Goal: Task Accomplishment & Management: Manage account settings

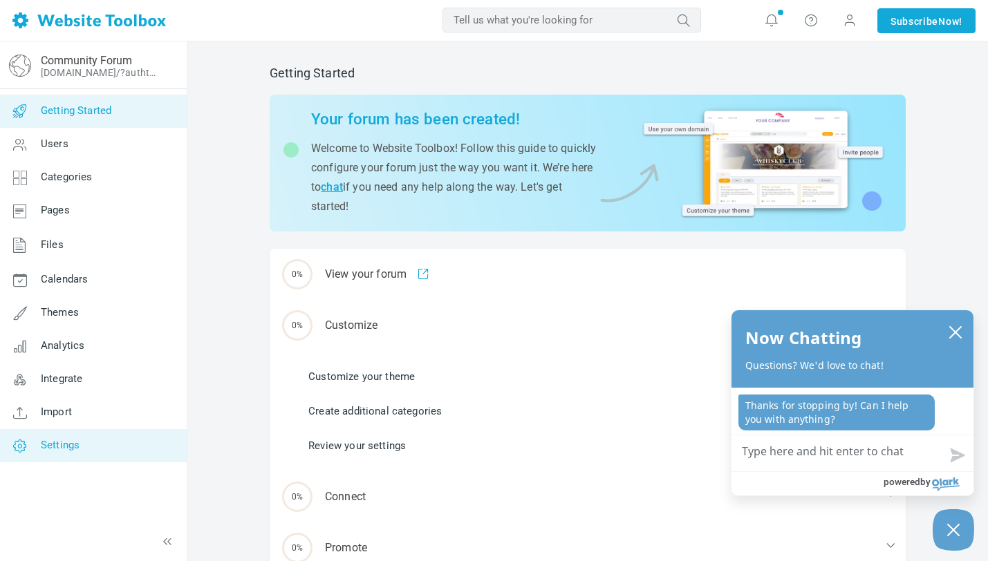
click at [129, 460] on link "Settings" at bounding box center [92, 445] width 187 height 33
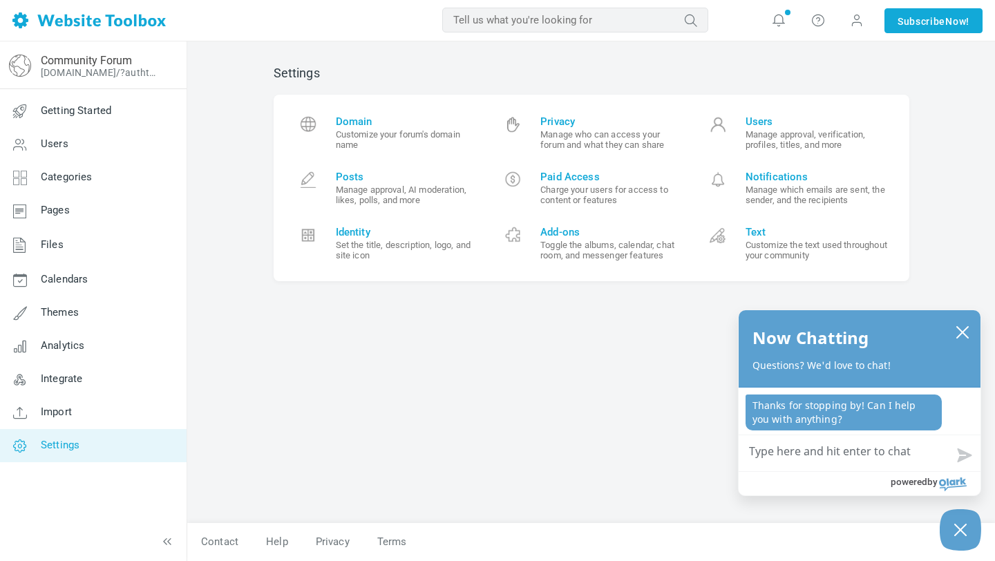
click at [463, 21] on input "text" at bounding box center [575, 20] width 266 height 25
type input "a"
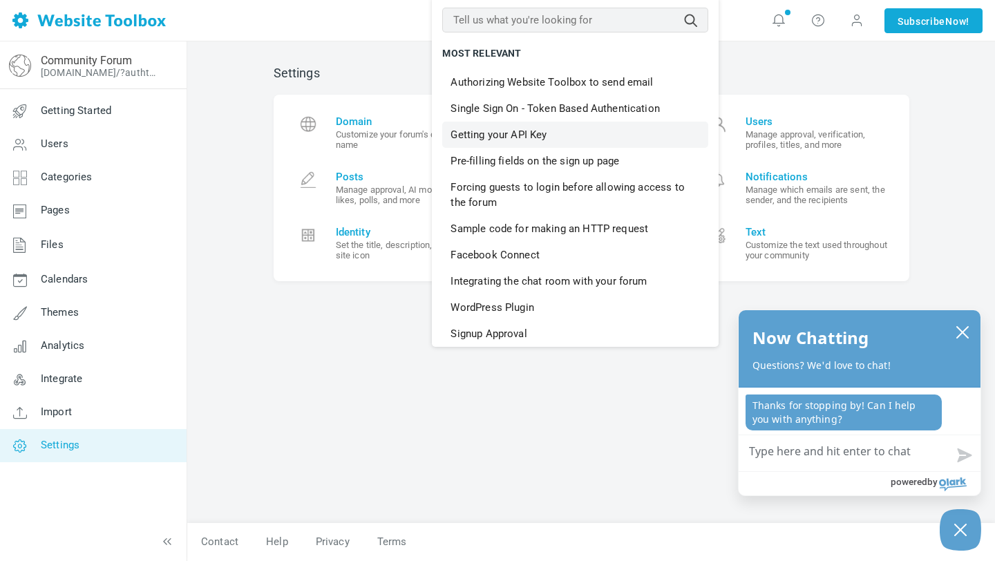
click at [495, 137] on link "Getting your API Key" at bounding box center [575, 135] width 266 height 26
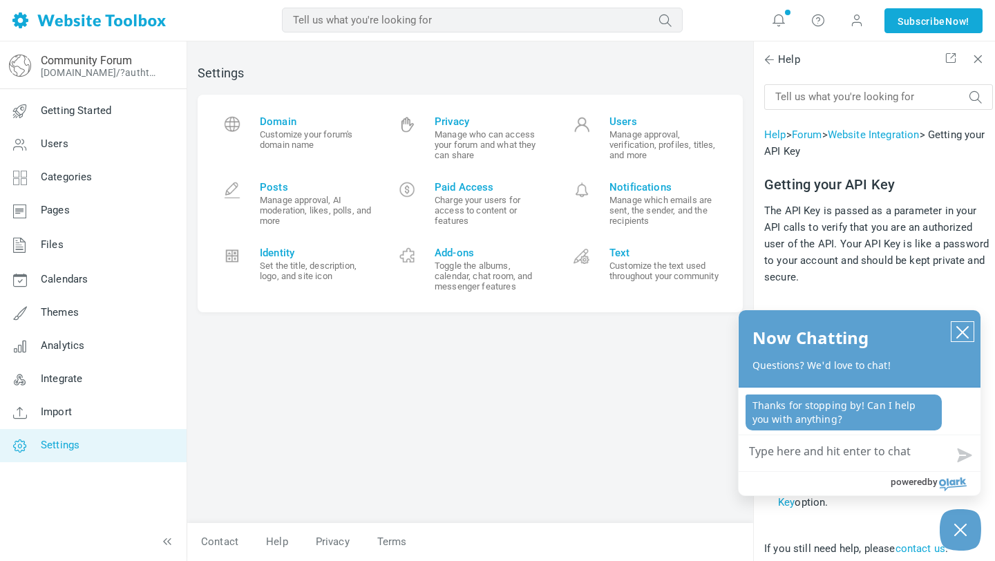
click at [964, 334] on icon "close chatbox" at bounding box center [962, 332] width 11 height 11
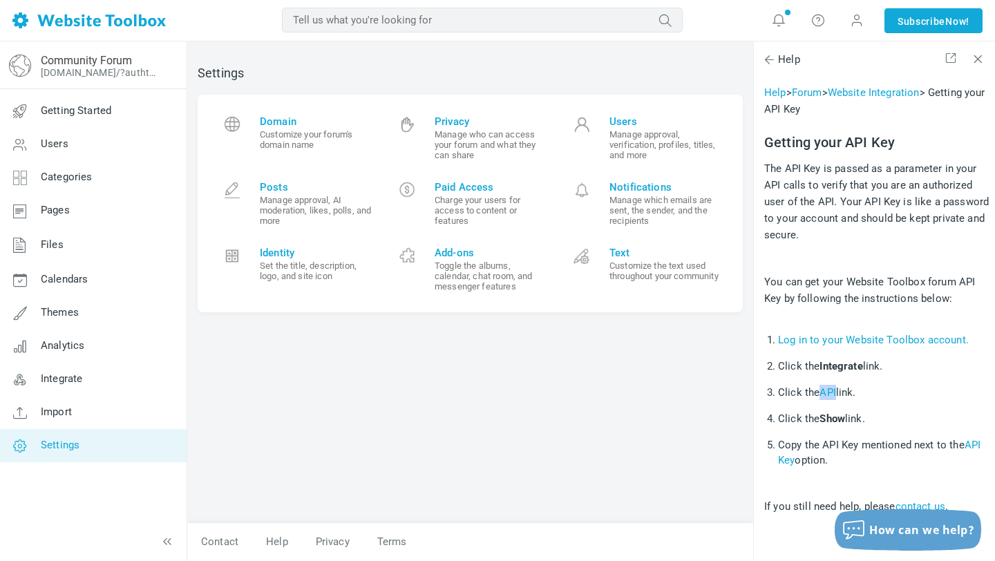
scroll to position [59, 0]
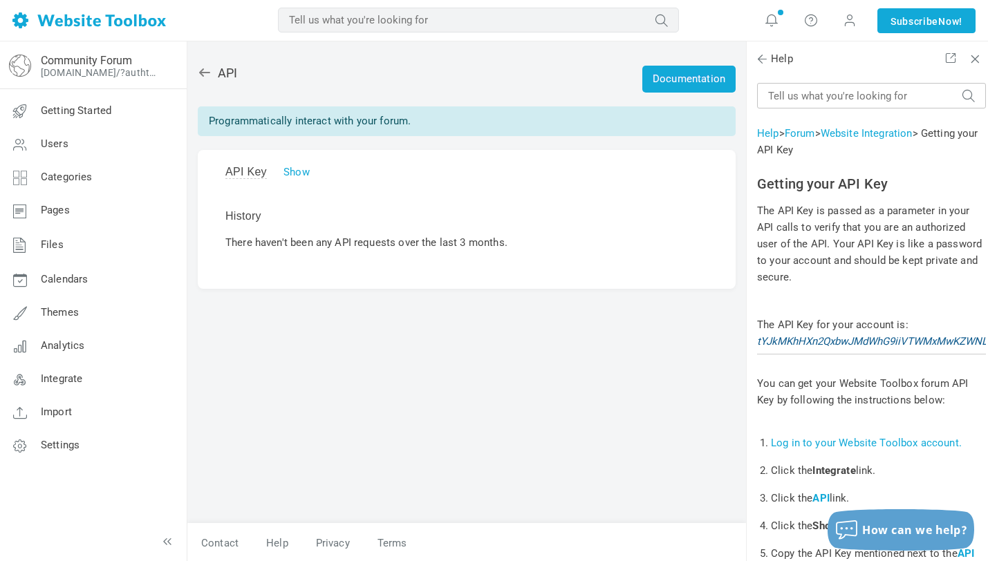
scroll to position [59, 0]
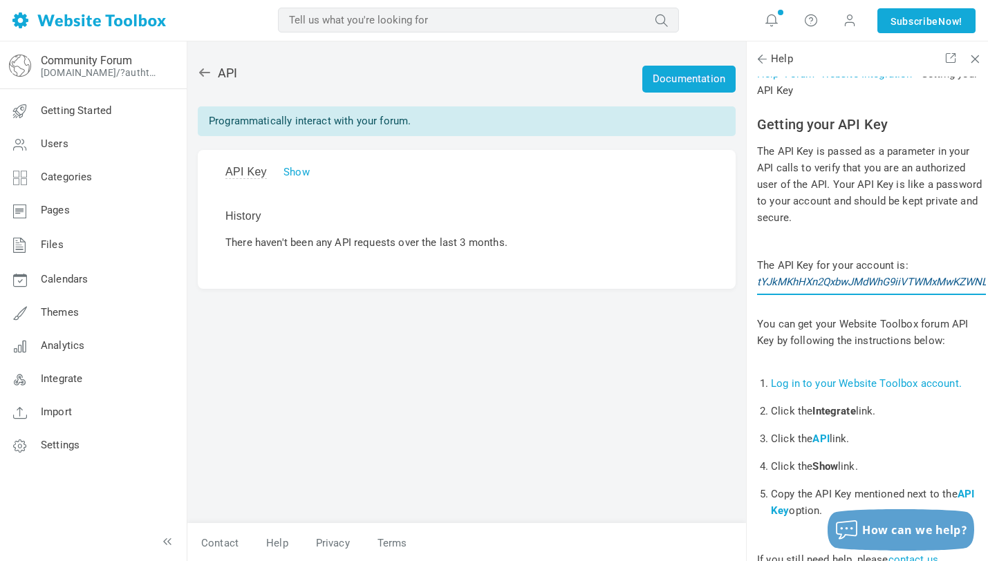
click at [760, 281] on input "tYJkMKhHXn2QxbwJMdWhG9iiVTWMxMwKZWNLtiU6" at bounding box center [871, 282] width 229 height 26
click at [300, 176] on link "Show" at bounding box center [296, 172] width 26 height 12
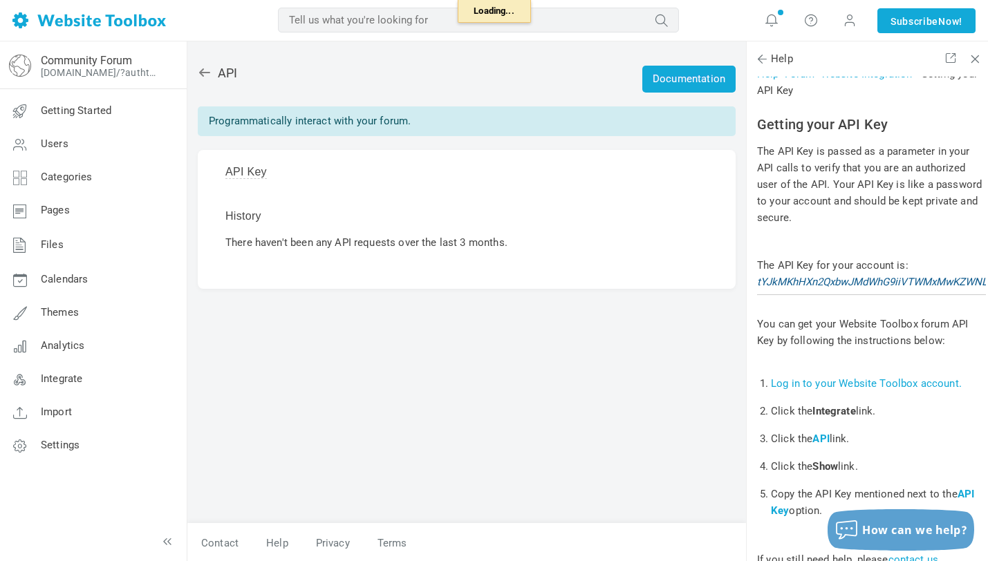
type input "3ABHV7CDH63UNyNhGNRy072CNtXX4tQ95tYkfqhO"
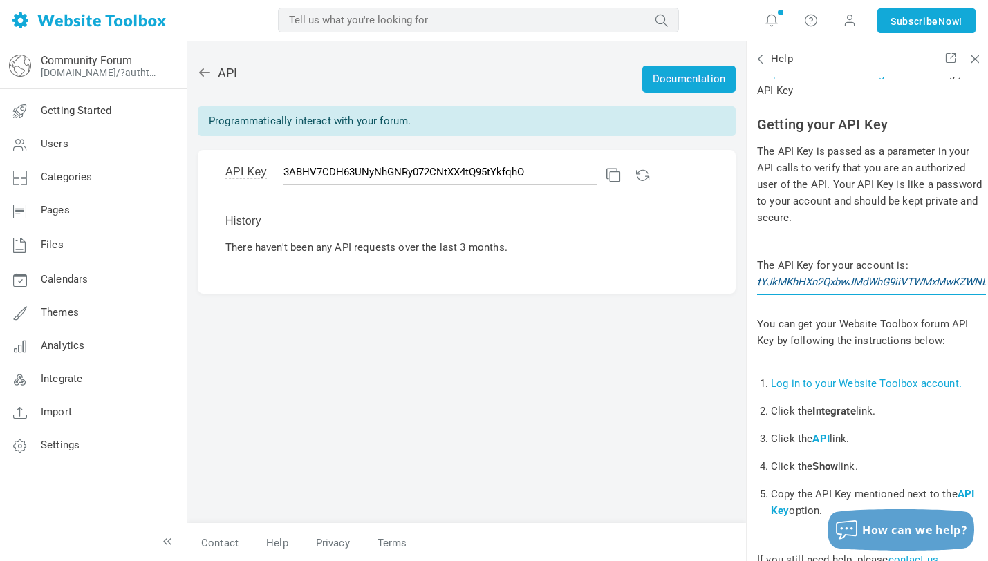
click at [807, 283] on input "tYJkMKhHXn2QxbwJMdWhG9iiVTWMxMwKZWNLtiU6" at bounding box center [871, 282] width 229 height 26
click at [606, 175] on link at bounding box center [611, 173] width 10 height 10
click at [863, 284] on input "tYJkMKhHXn2QxbwJMdWhG9iiVTWMxMwKZWNLtiU6" at bounding box center [871, 282] width 229 height 26
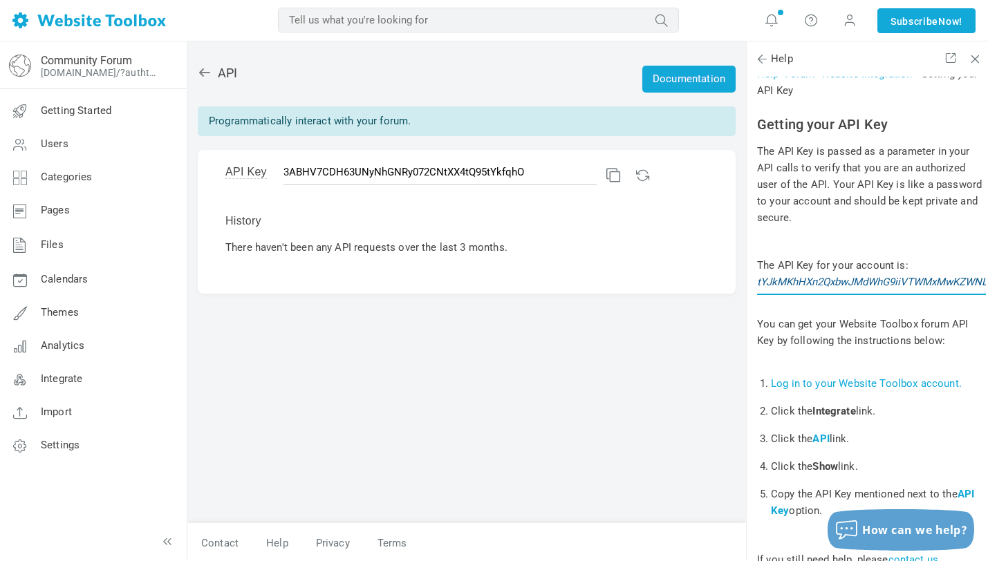
click at [863, 284] on input "tYJkMKhHXn2QxbwJMdWhG9iiVTWMxMwKZWNLtiU6" at bounding box center [871, 282] width 229 height 26
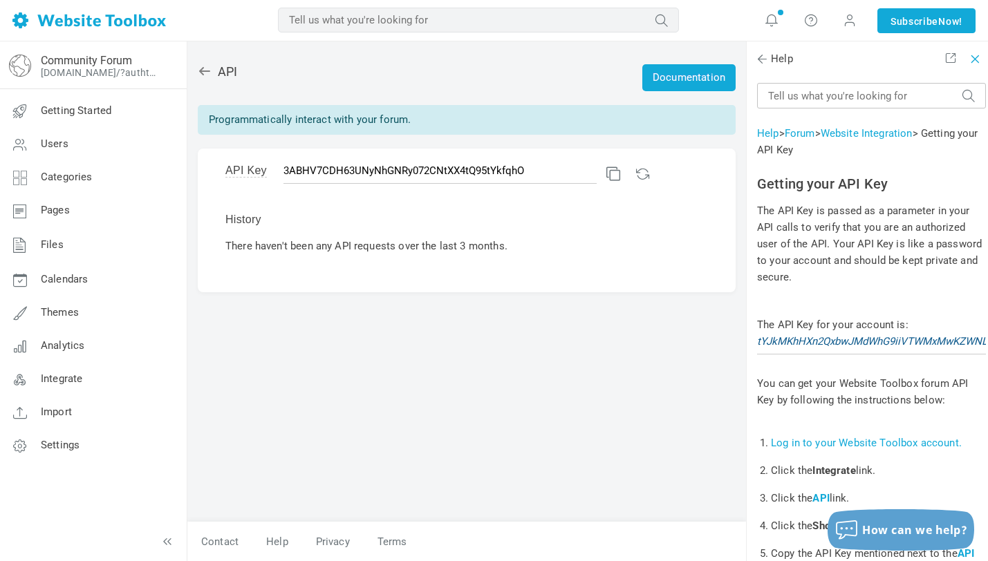
click at [974, 59] on span at bounding box center [973, 57] width 10 height 10
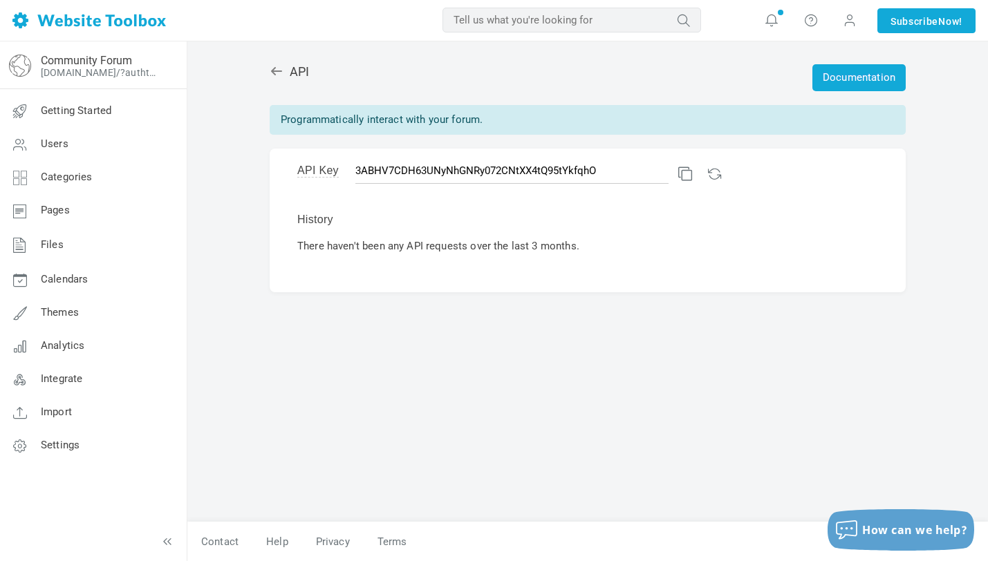
click at [634, 205] on div "API Key Show 3ABHV7CDH63UNyNhGNRy072CNtXX4tQ95tYkfqhO History There haven't bee…" at bounding box center [588, 220] width 636 height 143
click at [678, 173] on link at bounding box center [683, 172] width 10 height 10
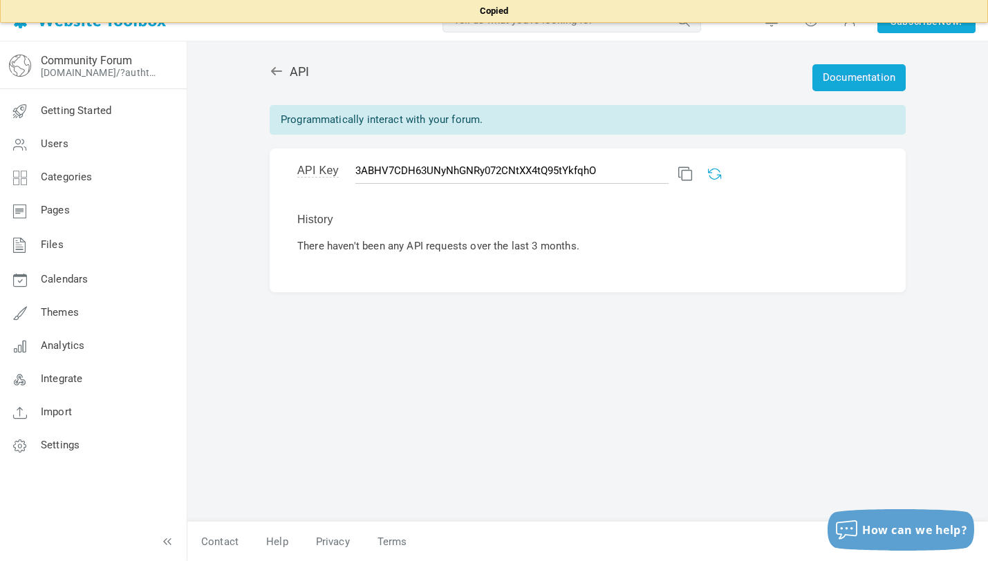
click at [708, 176] on link at bounding box center [713, 172] width 10 height 10
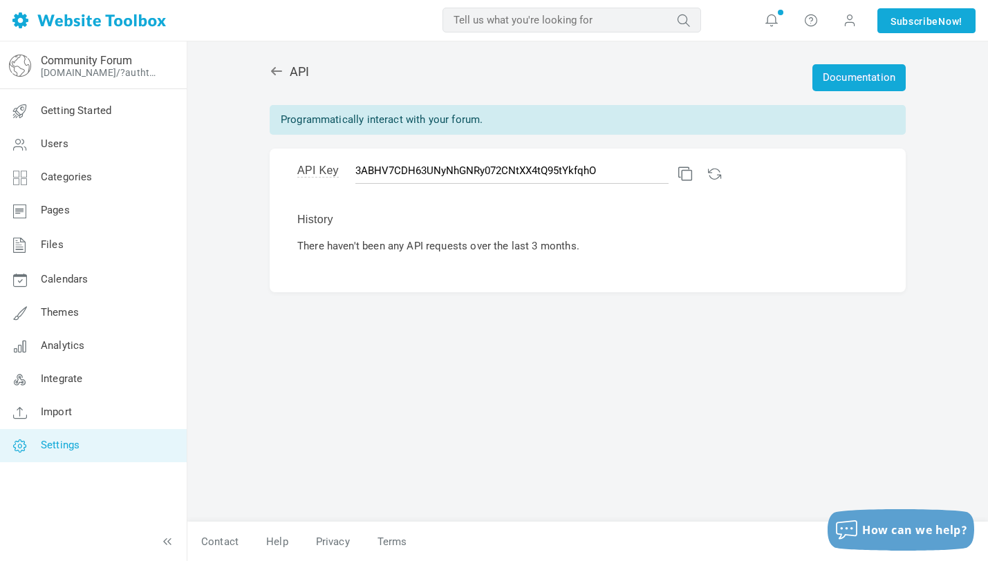
click at [82, 438] on link "Settings" at bounding box center [92, 445] width 187 height 33
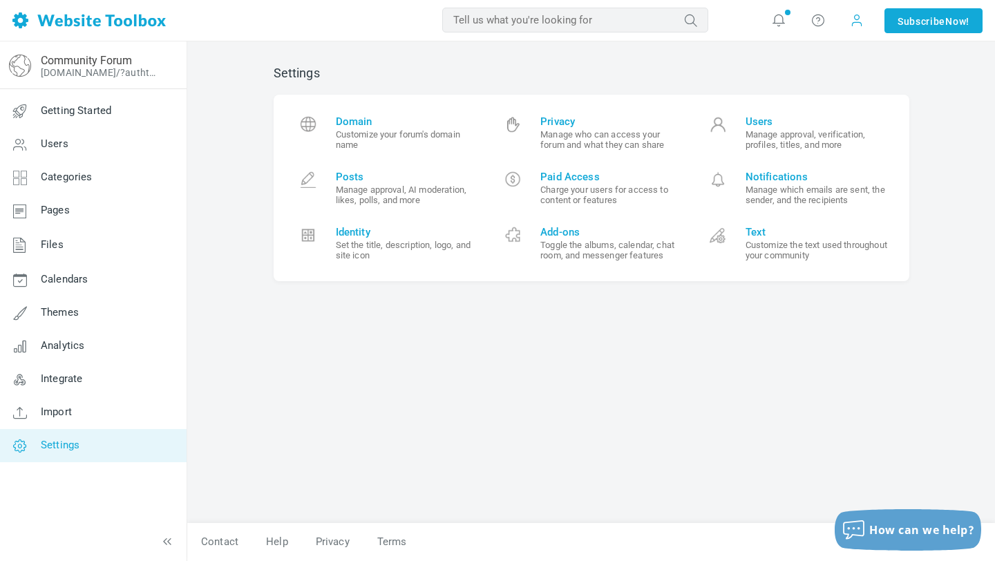
click at [854, 16] on span at bounding box center [857, 20] width 14 height 14
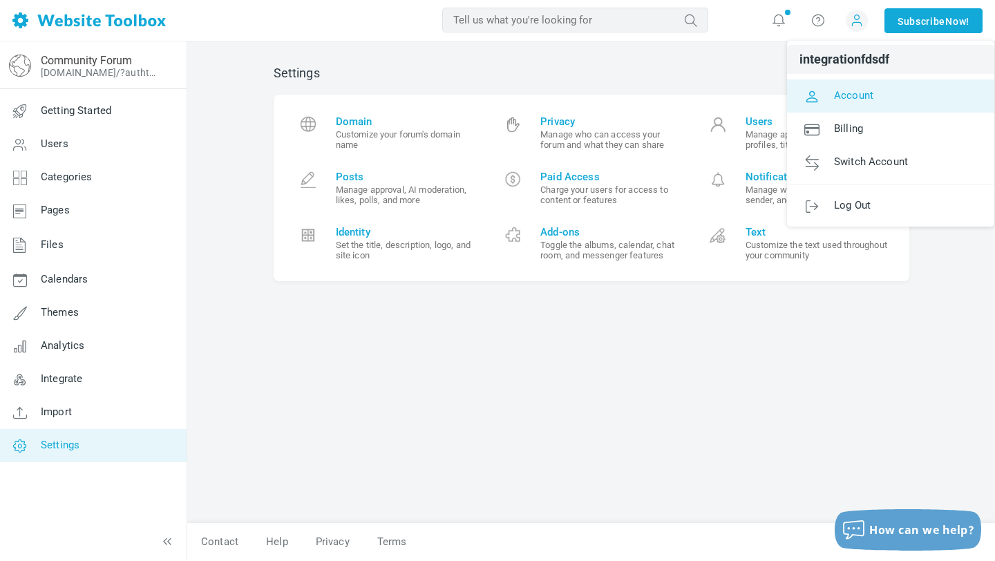
click at [853, 94] on span "Account" at bounding box center [853, 94] width 39 height 12
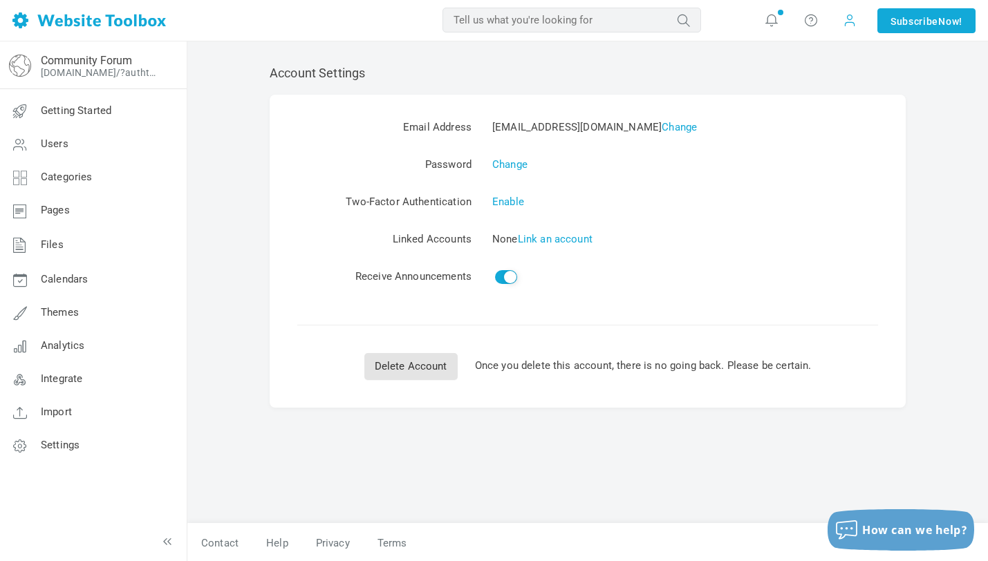
click at [847, 17] on span at bounding box center [850, 19] width 14 height 15
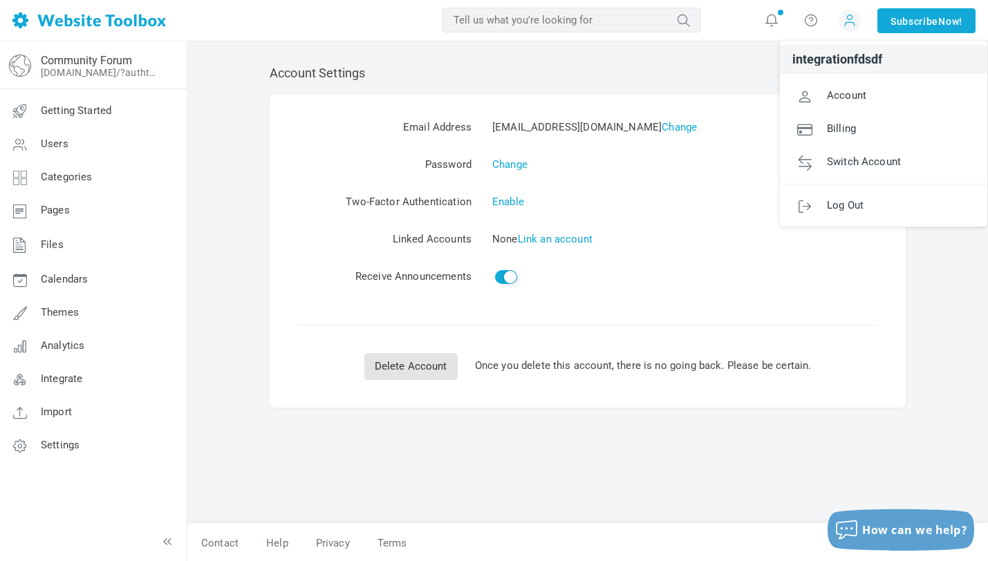
click at [852, 61] on span "integrationfdsdf" at bounding box center [837, 59] width 90 height 12
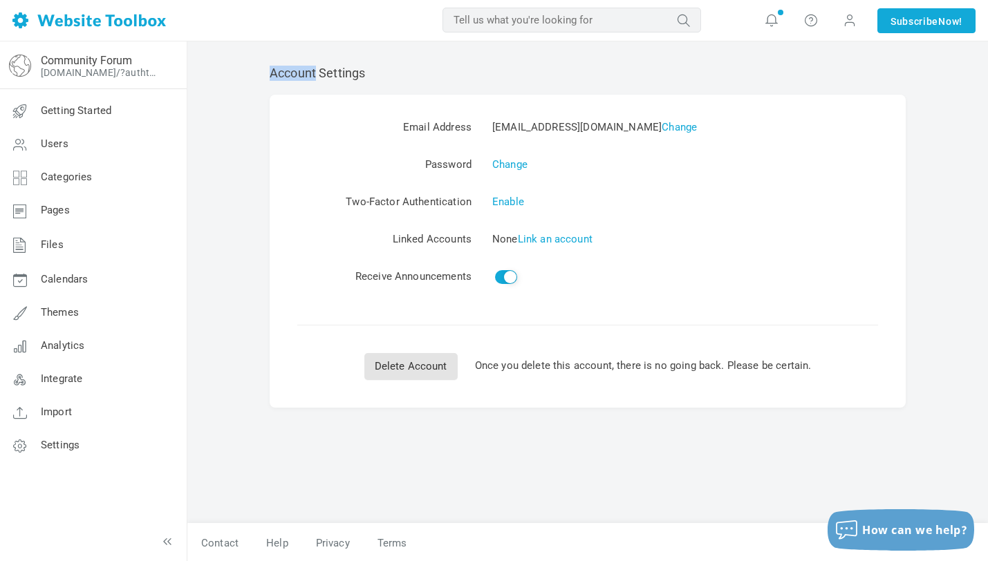
click at [852, 61] on div "Account Settings Email Address [EMAIL_ADDRESS][DOMAIN_NAME] Change Password Cha…" at bounding box center [587, 287] width 657 height 471
click at [838, 23] on span at bounding box center [849, 21] width 22 height 22
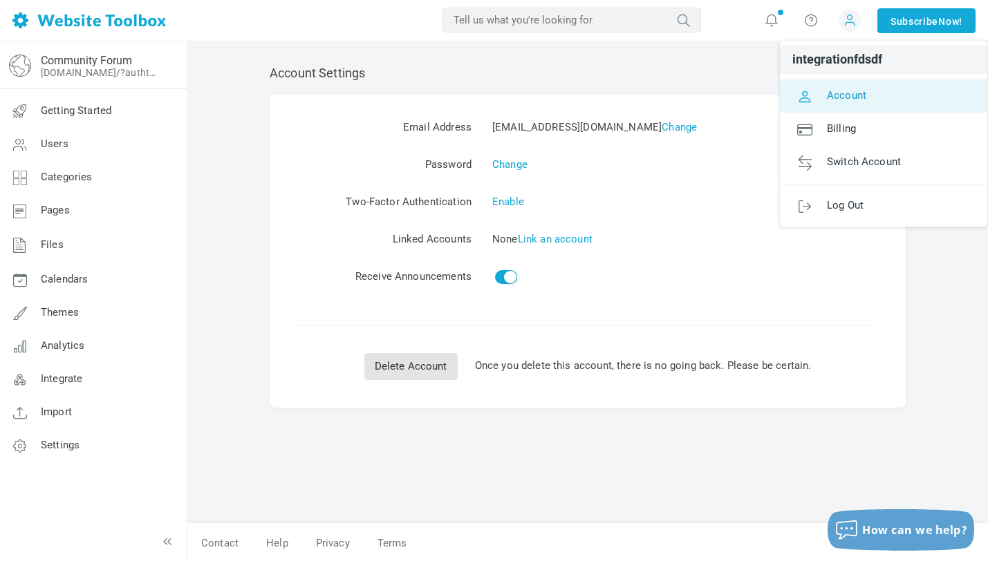
click at [836, 91] on span "Account" at bounding box center [846, 94] width 39 height 12
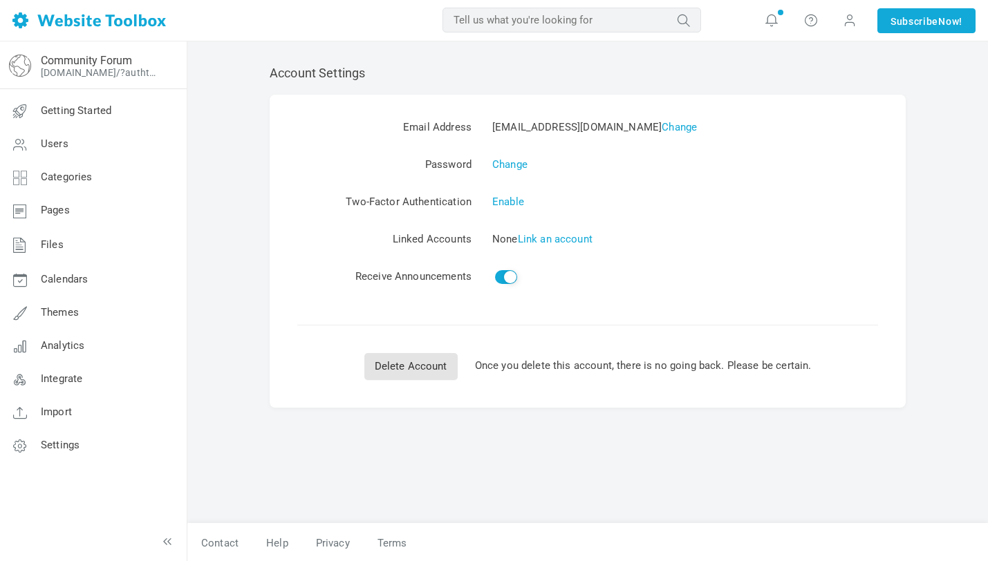
click at [832, 31] on span "integrationfdsdf Account Billing Switch Account Add Linked Account Log Out" at bounding box center [849, 20] width 39 height 41
click at [843, 26] on span at bounding box center [850, 19] width 14 height 15
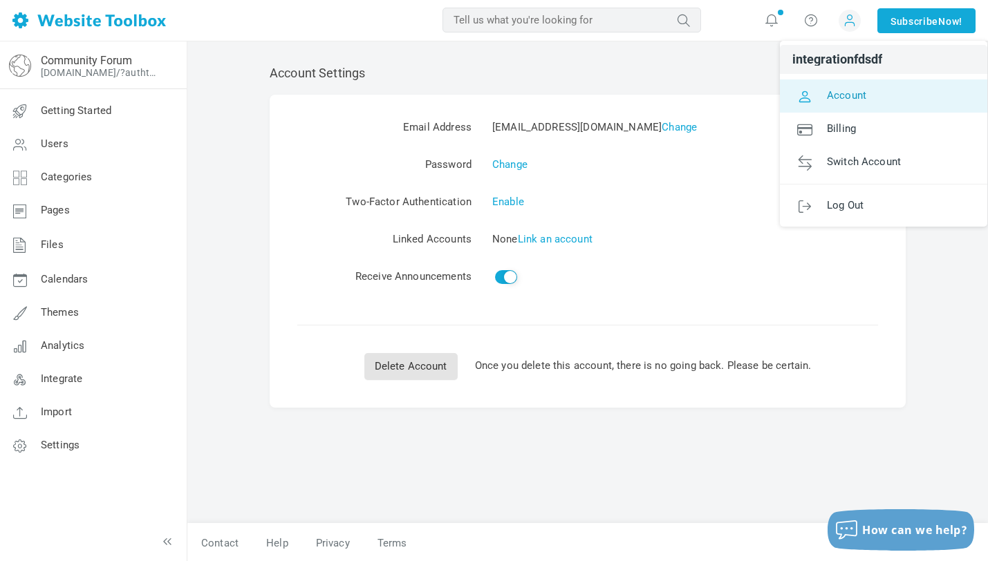
click at [865, 89] on link "Account" at bounding box center [883, 95] width 207 height 33
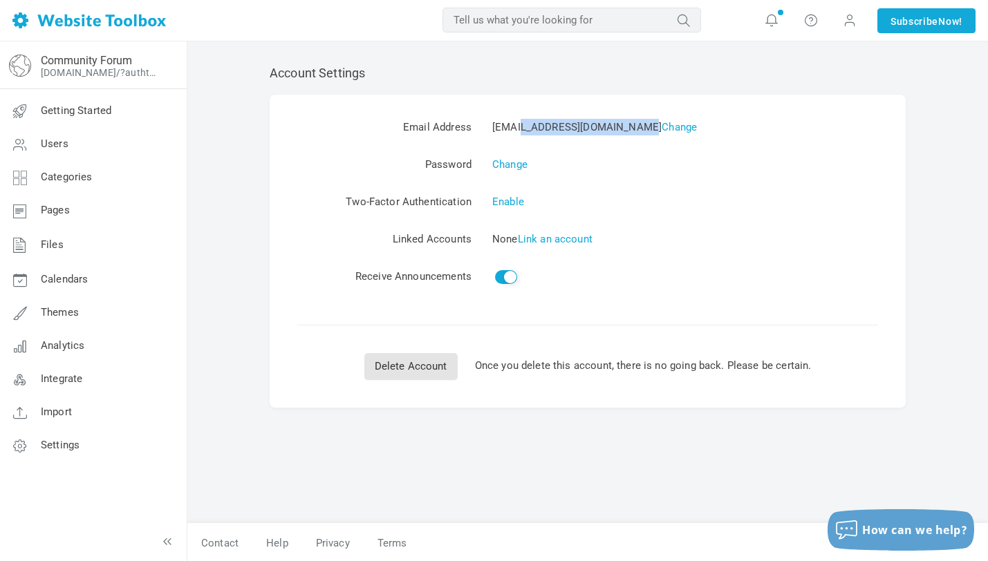
drag, startPoint x: 491, startPoint y: 126, endPoint x: 601, endPoint y: 129, distance: 109.9
click at [601, 129] on td "integration@zylker.com Change" at bounding box center [674, 127] width 406 height 37
copy td "integration@zylker.com"
click at [843, 25] on span at bounding box center [850, 19] width 14 height 15
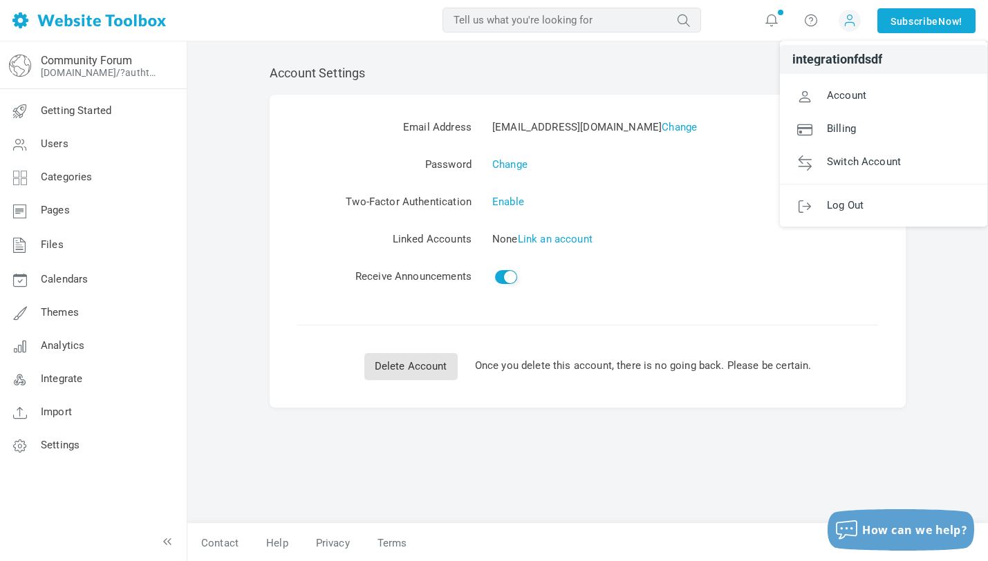
click at [837, 62] on span "integrationfdsdf" at bounding box center [837, 59] width 90 height 12
click at [837, 62] on div "Account Settings Email Address integration@zylker.com Change Password Change Tw…" at bounding box center [587, 287] width 657 height 471
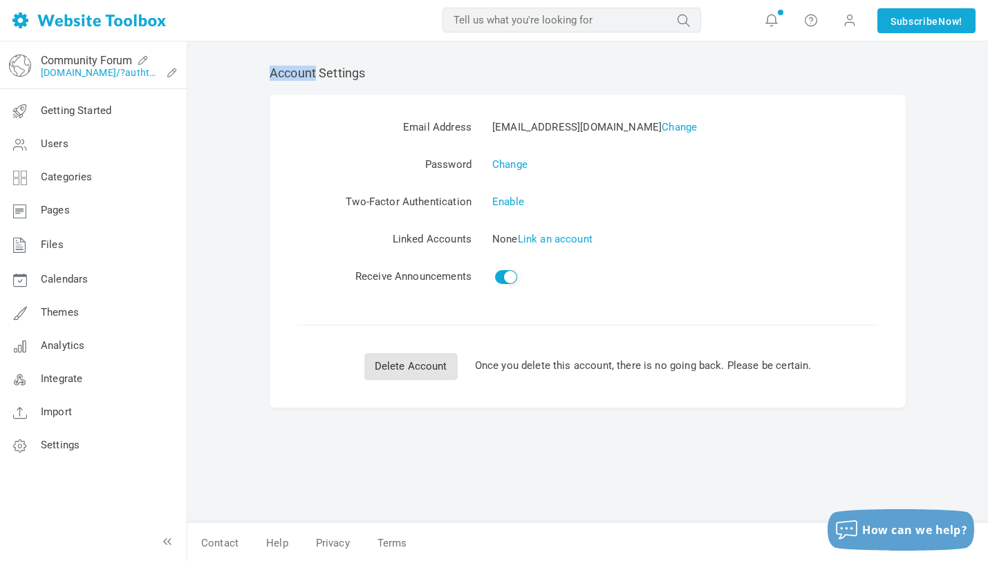
click at [115, 75] on link "[DOMAIN_NAME]/?authtoken=72ef0ac129c3da7de211bf273f6e9389&rememberMe=1" at bounding box center [101, 72] width 120 height 11
click at [843, 25] on span at bounding box center [850, 19] width 14 height 15
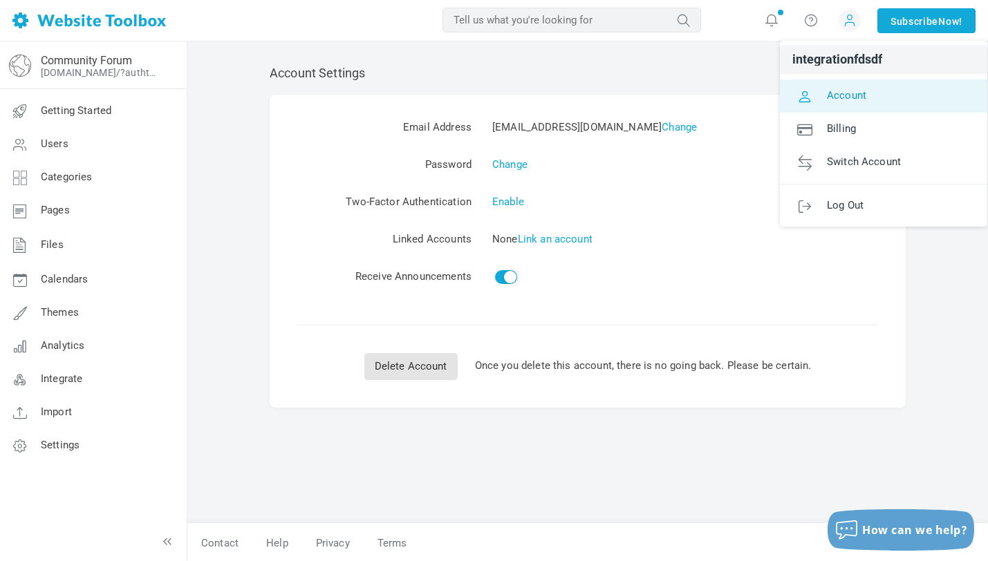
click at [855, 97] on span "Account" at bounding box center [846, 94] width 39 height 12
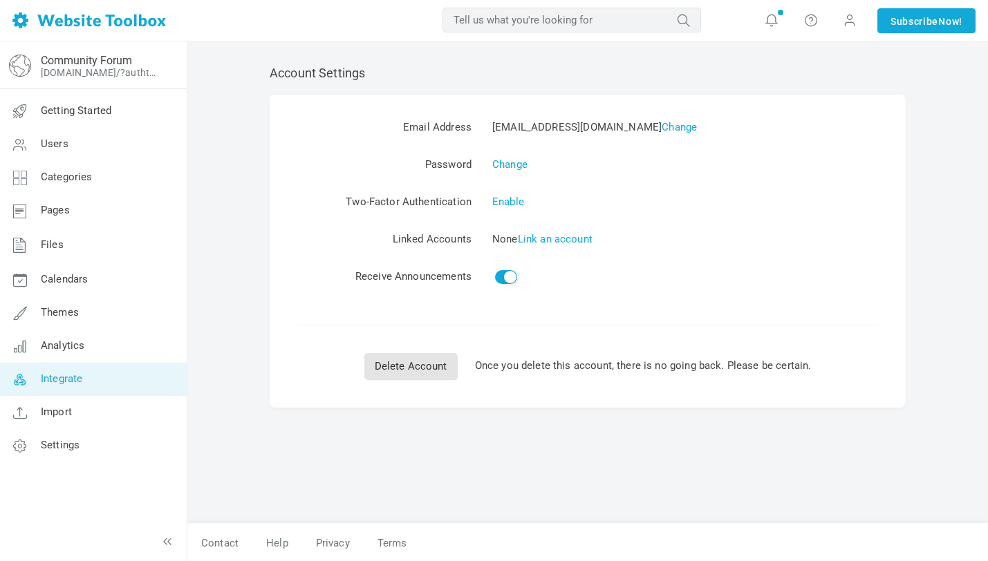
click at [126, 384] on link "Integrate" at bounding box center [92, 379] width 187 height 33
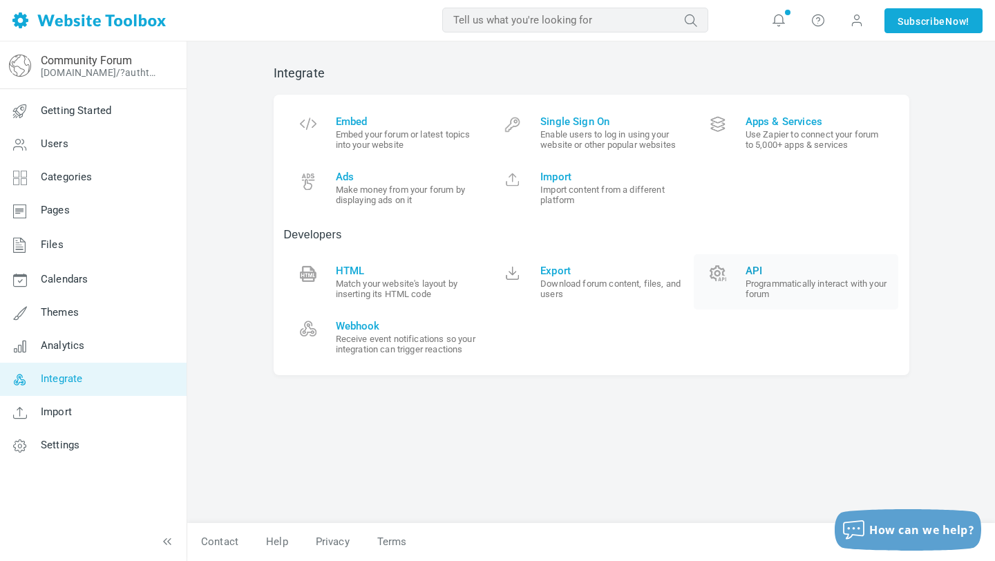
click at [721, 281] on span at bounding box center [718, 279] width 28 height 28
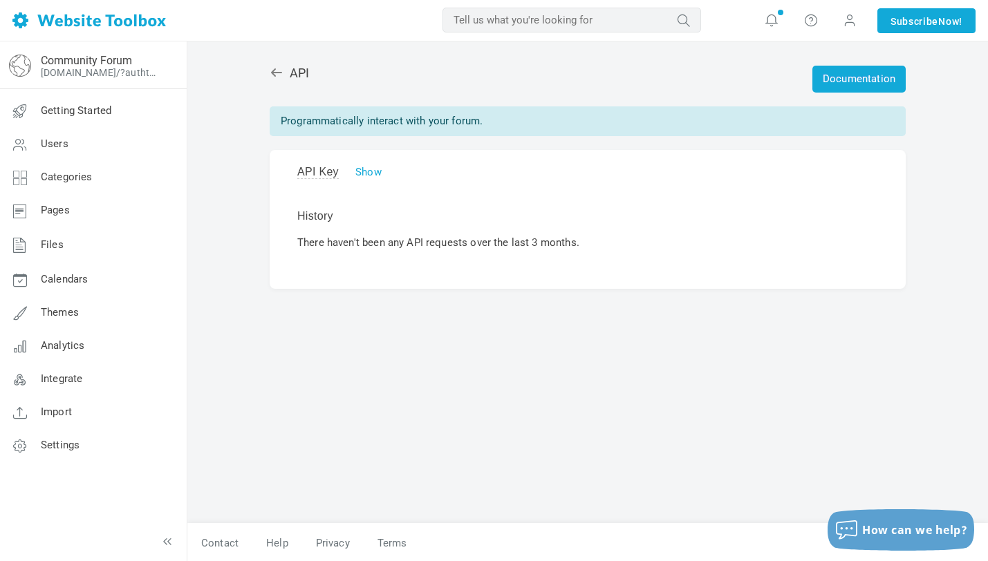
click at [370, 179] on div "API Key Show 3ABHV7CDH63UNyNhGNRy072CNtXX4tQ95tYkfqhO History There haven't bee…" at bounding box center [588, 219] width 636 height 138
click at [370, 173] on link "Show" at bounding box center [368, 172] width 26 height 12
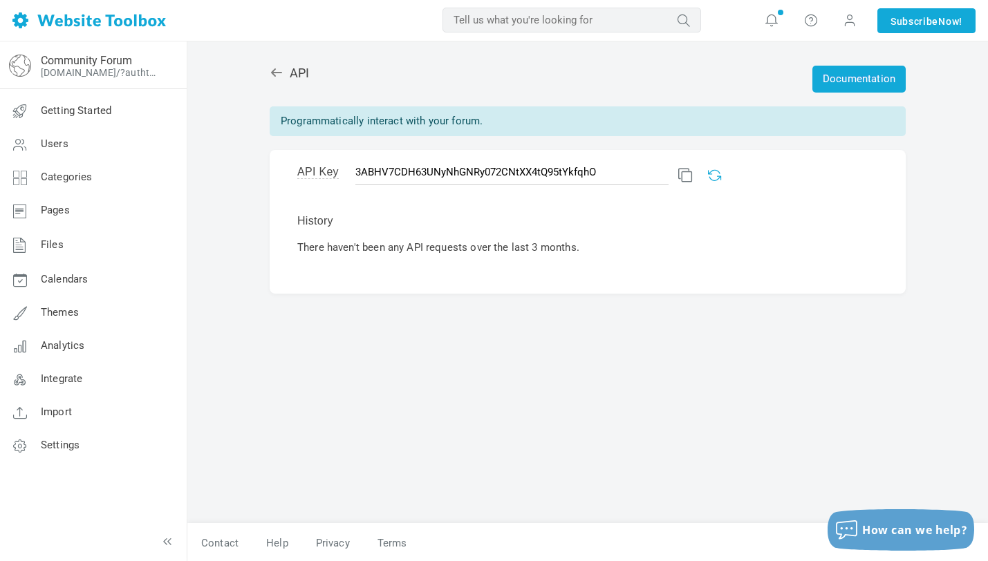
click at [708, 177] on link at bounding box center [713, 173] width 10 height 10
click at [678, 175] on link at bounding box center [683, 173] width 10 height 10
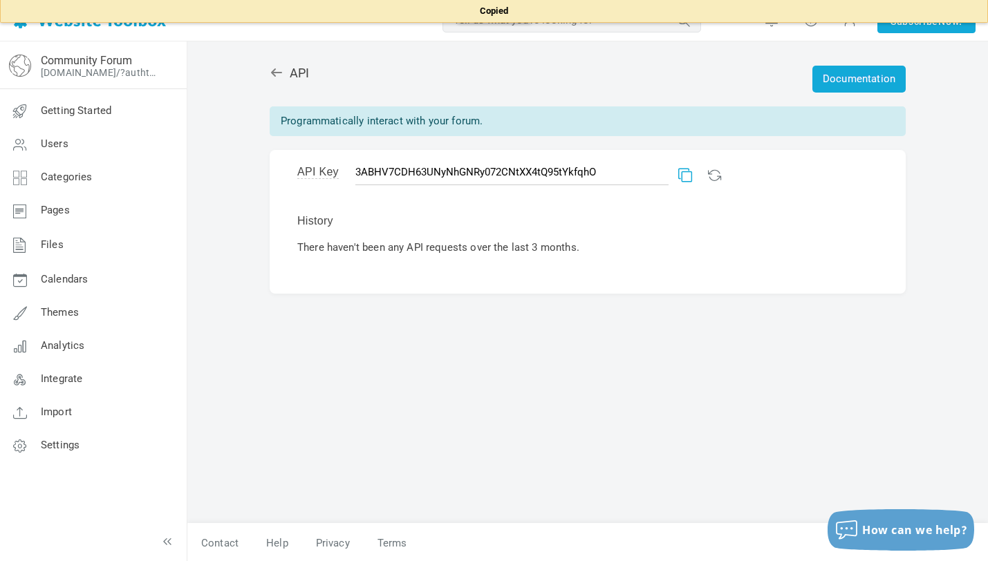
type input "v1mLem0OPM1p96Z7rlxuFadXccnFTPaI6tBRRSqr"
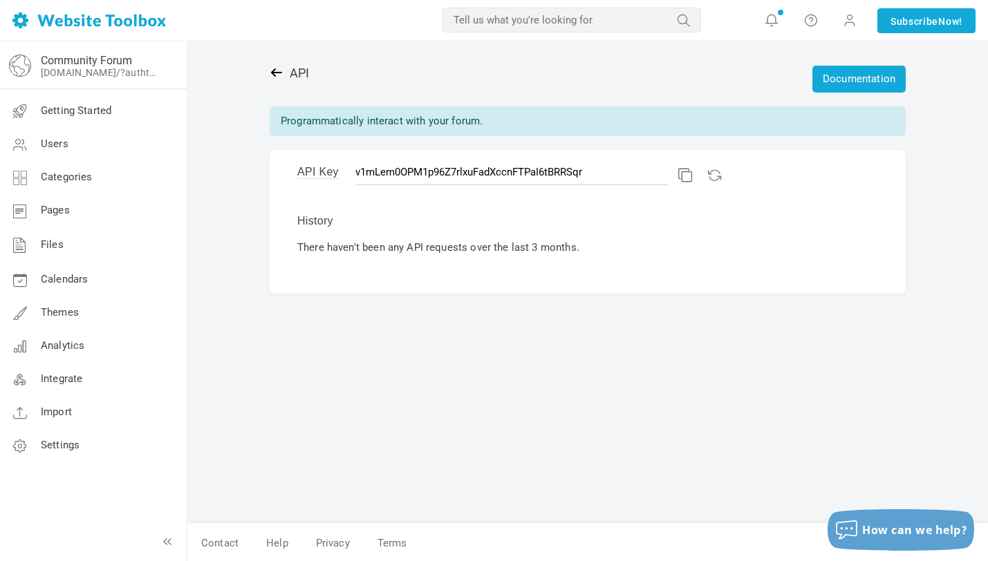
click at [280, 79] on link at bounding box center [280, 73] width 20 height 15
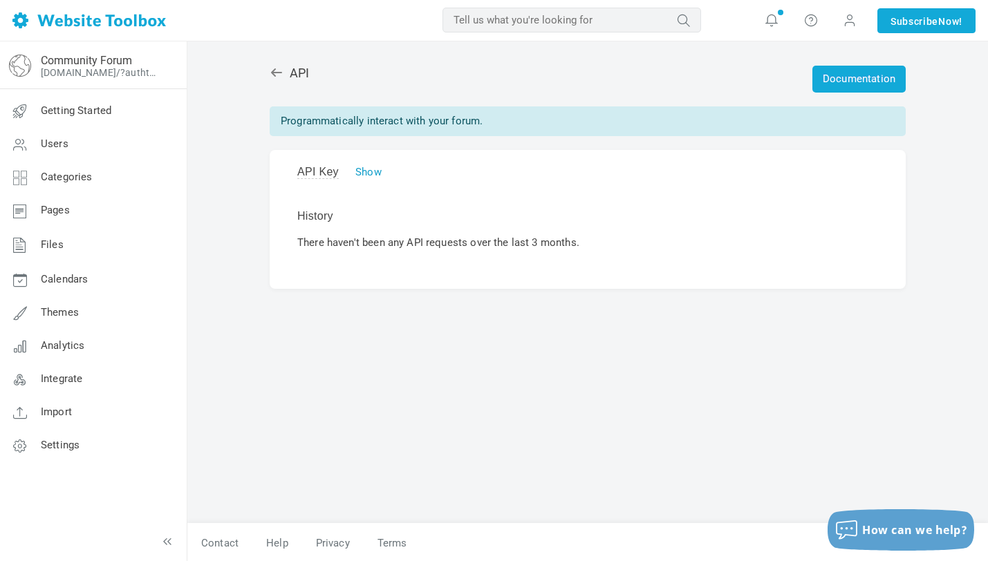
click at [375, 176] on link "Show" at bounding box center [368, 172] width 26 height 12
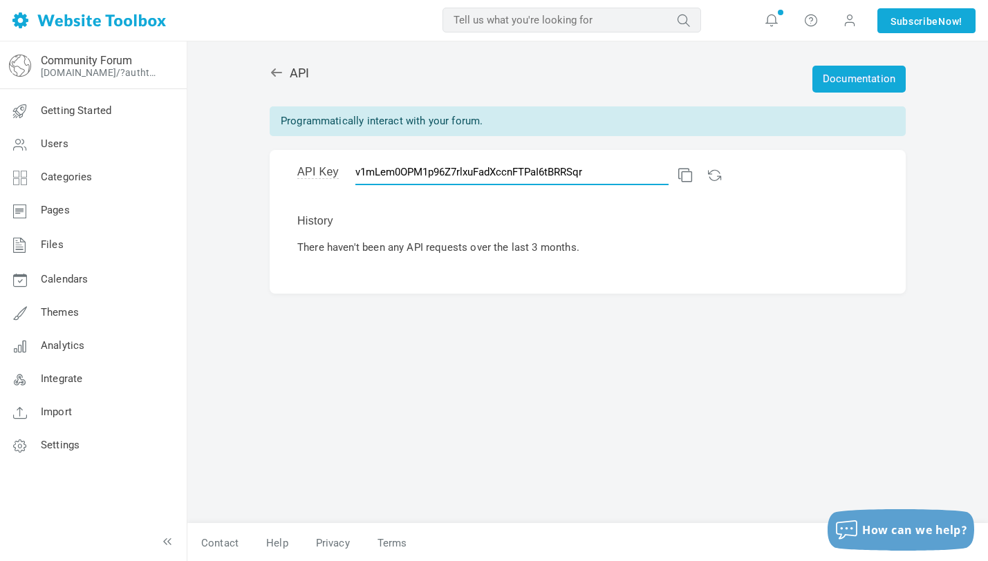
click at [420, 173] on input "v1mLem0OPM1p96Z7rlxuFadXccnFTPaI6tBRRSqr" at bounding box center [511, 172] width 313 height 26
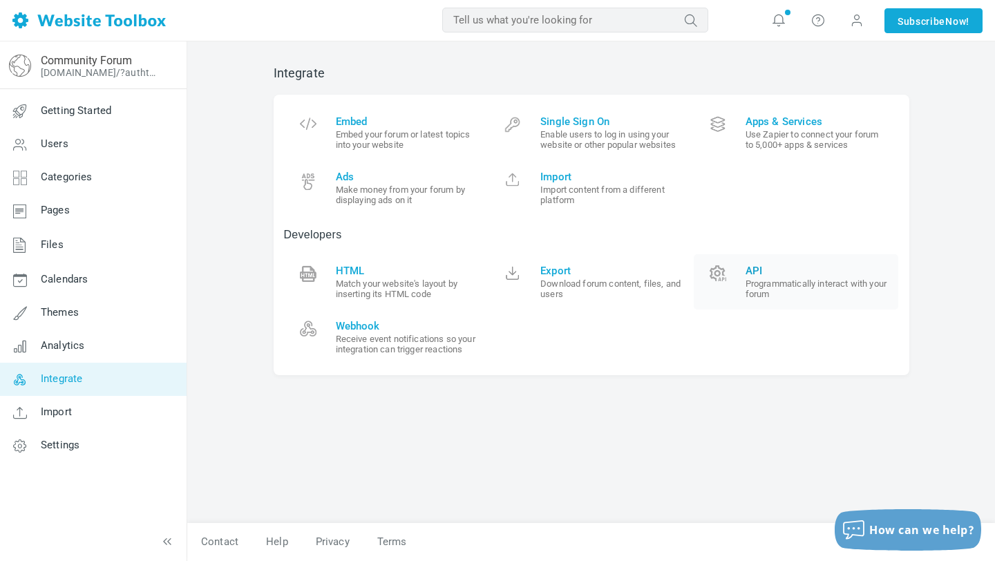
click at [734, 276] on link "API Programmatically interact with your forum" at bounding box center [796, 281] width 205 height 55
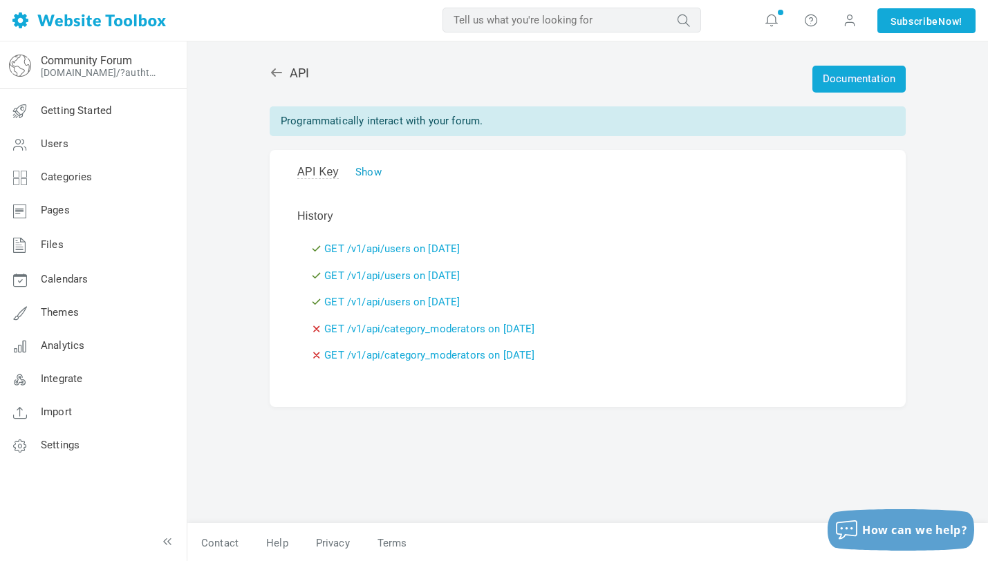
click at [368, 173] on link "Show" at bounding box center [368, 172] width 26 height 12
